Goal: Information Seeking & Learning: Learn about a topic

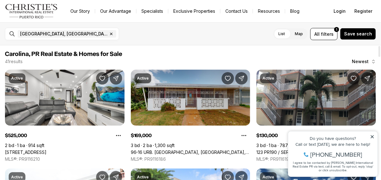
click at [182, 149] on link "96-16 URB. [GEOGRAPHIC_DATA], [GEOGRAPHIC_DATA], 00984" at bounding box center [191, 152] width 120 height 6
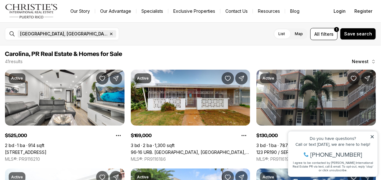
click at [109, 34] on icon "button" at bounding box center [111, 33] width 5 height 5
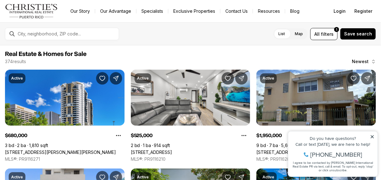
scroll to position [1538, 0]
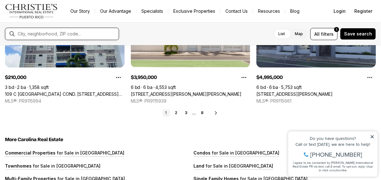
click at [87, 34] on input "text" at bounding box center [67, 33] width 99 height 5
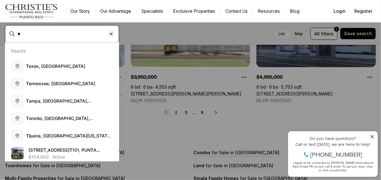
type input "*"
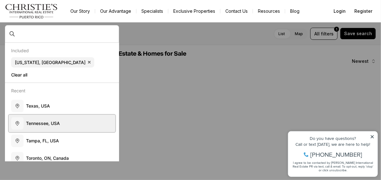
click at [60, 122] on button "T e n n e s s e e , U S A" at bounding box center [62, 122] width 107 height 17
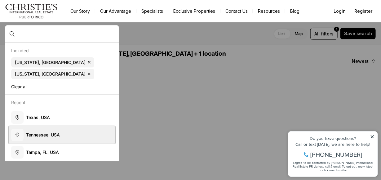
click at [85, 126] on button "T e n n e s s e e , U S A" at bounding box center [62, 134] width 107 height 17
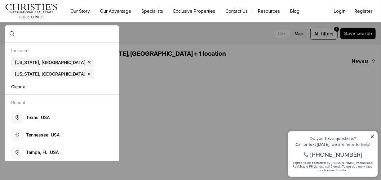
click at [11, 32] on div at bounding box center [62, 33] width 114 height 17
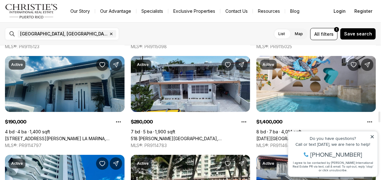
scroll to position [806, 0]
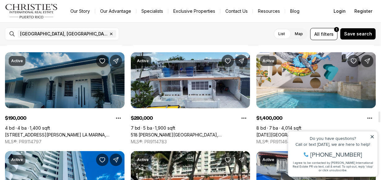
click at [71, 132] on link "[STREET_ADDRESS][PERSON_NAME] LA MARINA, CAROLINA PR, 00979" at bounding box center [65, 135] width 120 height 6
